Goal: Task Accomplishment & Management: Use online tool/utility

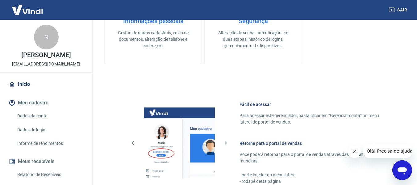
scroll to position [321, 0]
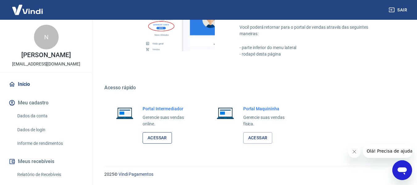
click at [153, 138] on link "Acessar" at bounding box center [156, 137] width 29 height 11
